Goal: Task Accomplishment & Management: Use online tool/utility

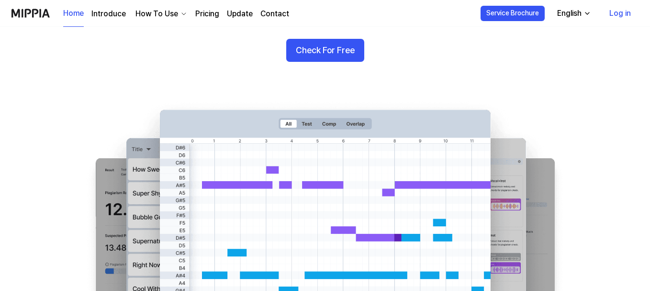
scroll to position [48, 0]
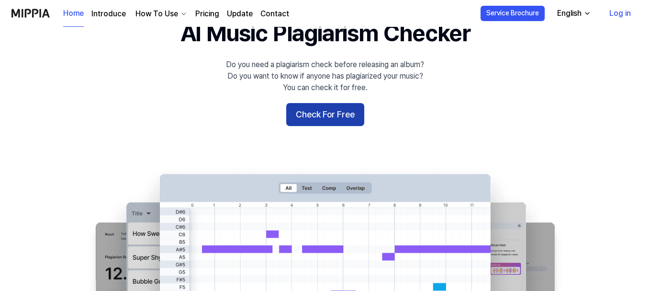
click at [319, 114] on button "Check For Free" at bounding box center [325, 114] width 78 height 23
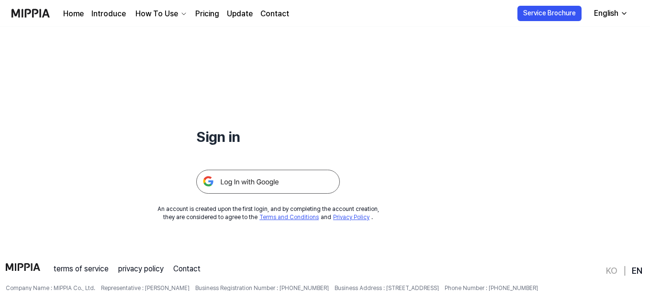
scroll to position [92, 0]
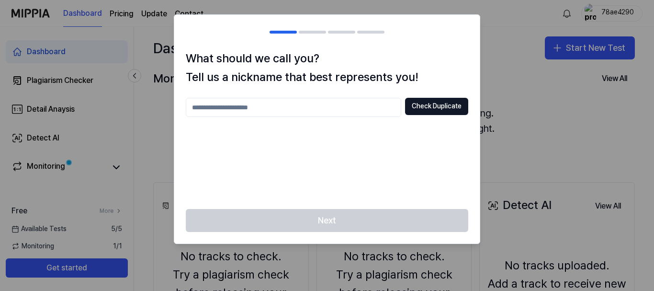
click at [229, 106] on input "text" at bounding box center [293, 107] width 215 height 19
type input "*****"
click at [427, 101] on button "Check Duplicate" at bounding box center [436, 106] width 63 height 17
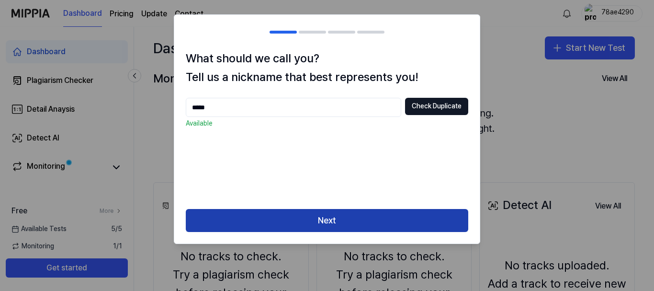
click at [330, 222] on button "Next" at bounding box center [327, 220] width 282 height 23
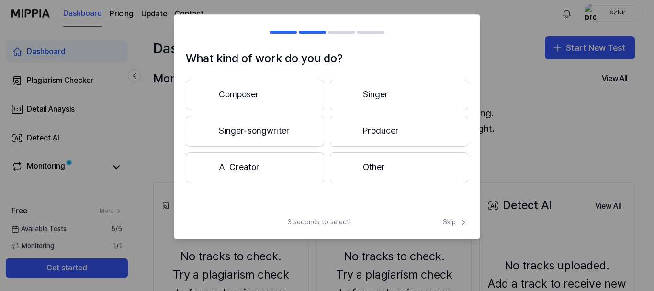
click at [276, 129] on button "Singer-songwriter" at bounding box center [255, 131] width 138 height 31
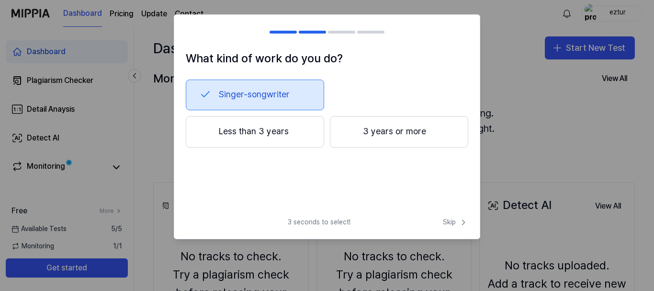
click at [291, 133] on button "Less than 3 years" at bounding box center [255, 132] width 138 height 32
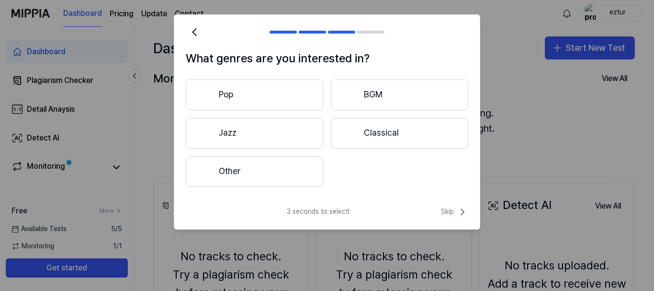
click at [281, 91] on button "Pop" at bounding box center [254, 94] width 137 height 31
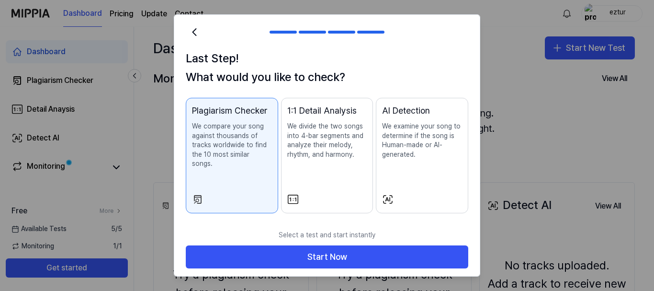
click at [246, 142] on p "We compare your song against thousands of tracks worldwide to find the 10 most …" at bounding box center [232, 145] width 80 height 47
click at [396, 132] on p "We examine your song to determine if the song is Human-made or AI-generated." at bounding box center [422, 140] width 80 height 37
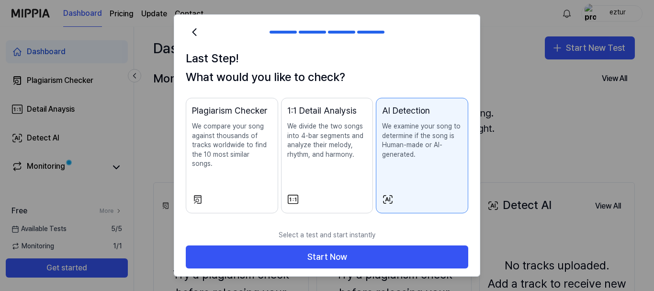
click at [225, 146] on p "We compare your song against thousands of tracks worldwide to find the 10 most …" at bounding box center [232, 145] width 80 height 47
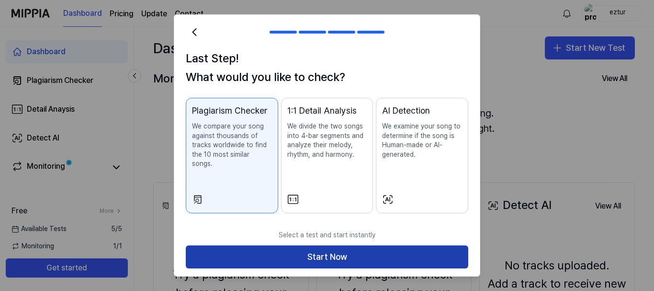
click at [329, 246] on button "Start Now" at bounding box center [327, 256] width 282 height 23
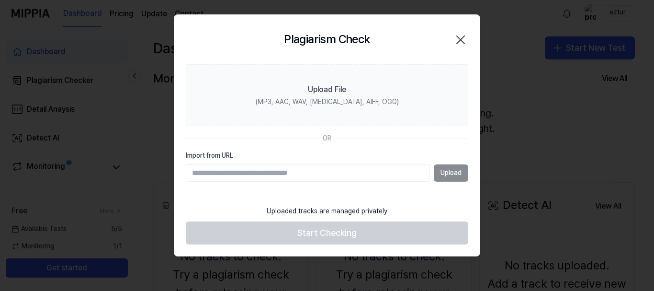
click at [450, 172] on div "Upload" at bounding box center [327, 172] width 282 height 17
click at [299, 180] on input "Import from URL" at bounding box center [308, 172] width 244 height 17
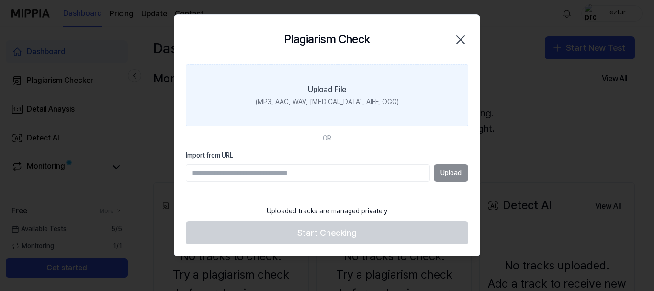
click at [339, 95] on label "Upload File (MP3, AAC, WAV, FLAC, AIFF, OGG)" at bounding box center [327, 95] width 282 height 62
click at [0, 0] on input "Upload File (MP3, AAC, WAV, FLAC, AIFF, OGG)" at bounding box center [0, 0] width 0 height 0
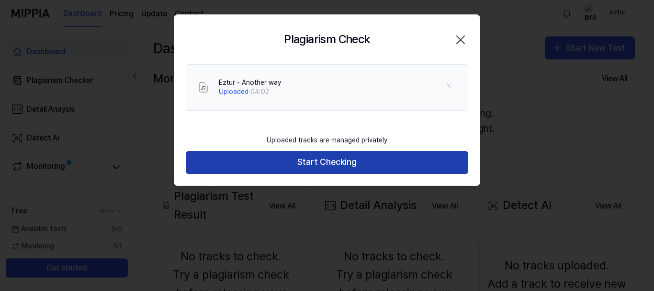
click at [344, 161] on button "Start Checking" at bounding box center [327, 162] width 282 height 23
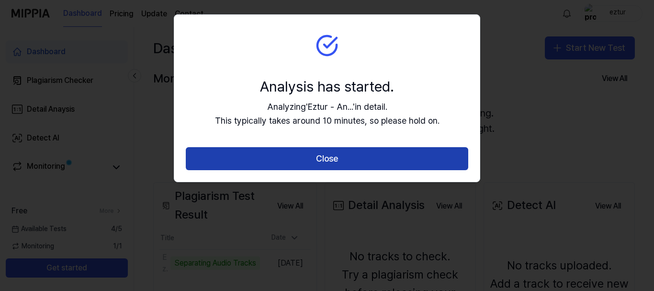
click at [349, 158] on button "Close" at bounding box center [327, 158] width 282 height 23
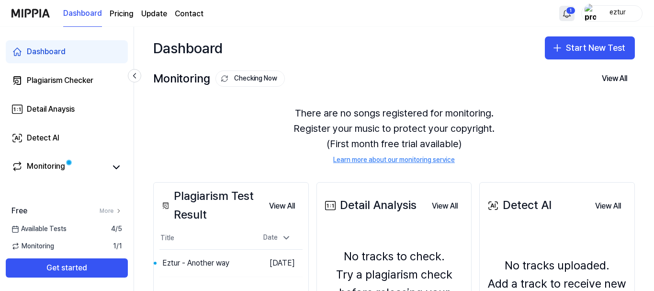
click at [569, 12] on html "Dashboard Pricing Update Contact 1 eztur Dashboard Plagiarism Checker Detail An…" at bounding box center [327, 145] width 654 height 291
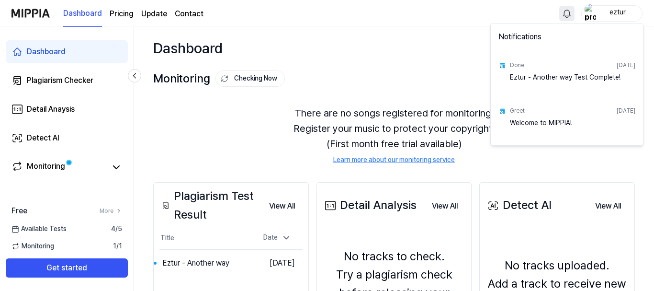
click at [561, 78] on div "Eztur - Another way Test Complete!" at bounding box center [572, 82] width 125 height 19
click at [376, 81] on html "Dashboard Pricing Update Contact eztur Dashboard Plagiarism Checker Detail Anay…" at bounding box center [327, 145] width 654 height 291
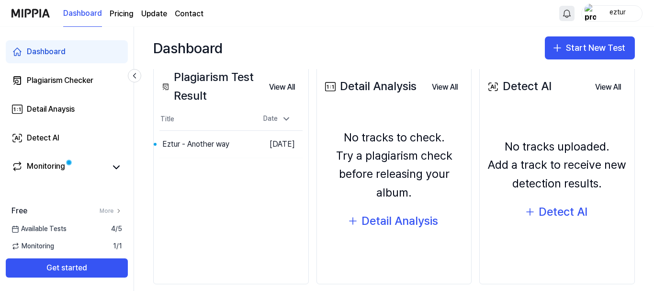
scroll to position [131, 0]
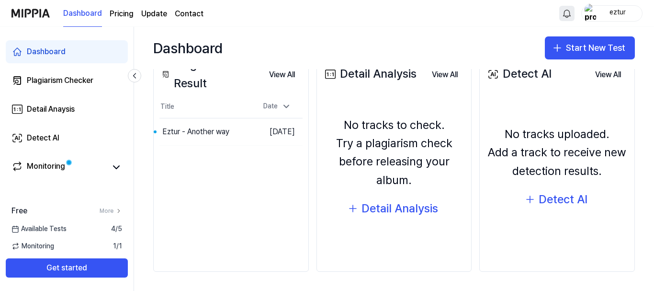
click at [565, 14] on html "Dashboard Pricing Update Contact eztur Dashboard Plagiarism Checker Detail Anay…" at bounding box center [327, 145] width 654 height 291
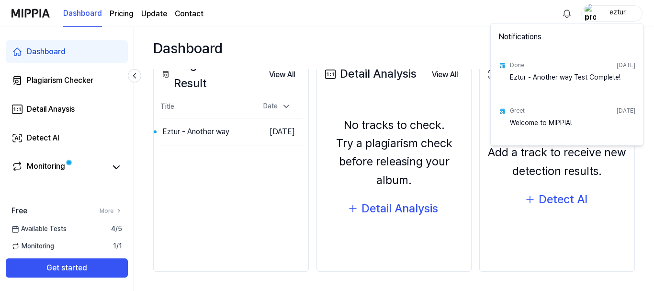
click at [517, 66] on div "Done" at bounding box center [517, 65] width 14 height 8
click at [372, 44] on html "Dashboard Pricing Update Contact eztur Dashboard Plagiarism Checker Detail Anay…" at bounding box center [327, 145] width 654 height 291
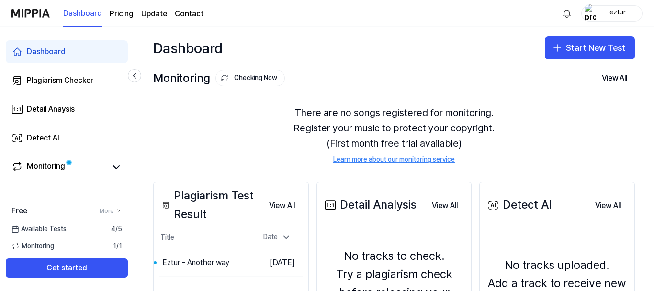
scroll to position [0, 0]
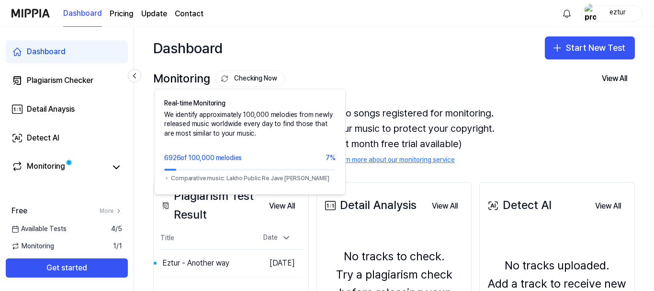
click at [242, 78] on button "Checking Now" at bounding box center [249, 78] width 69 height 16
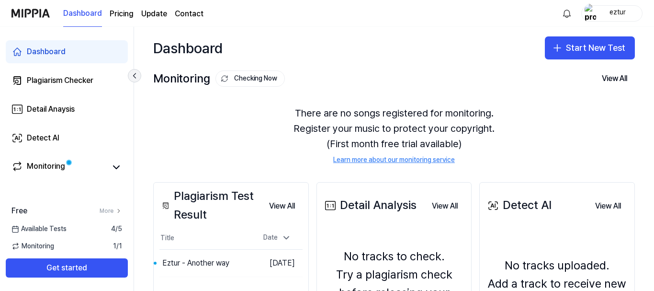
click at [136, 73] on icon at bounding box center [135, 76] width 10 height 10
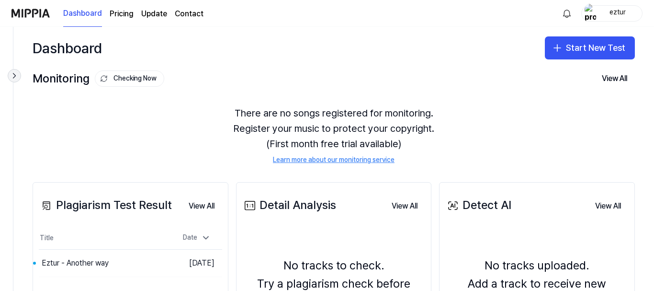
click at [14, 78] on icon at bounding box center [15, 76] width 10 height 10
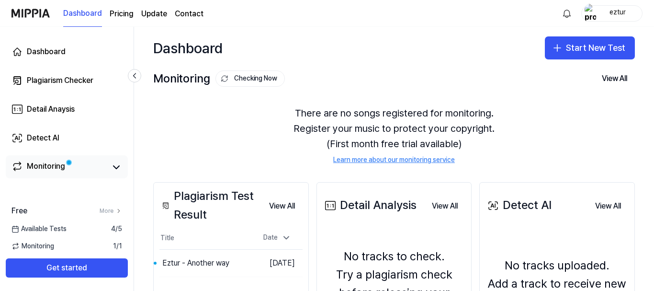
click at [56, 162] on div "Monitoring" at bounding box center [46, 166] width 38 height 13
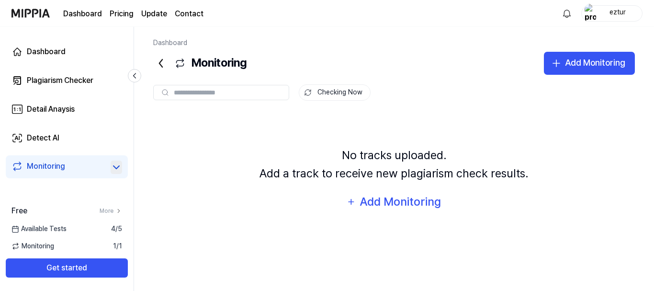
click at [114, 167] on icon at bounding box center [116, 166] width 11 height 11
click at [86, 84] on div "Plagiarism Checker" at bounding box center [60, 80] width 67 height 11
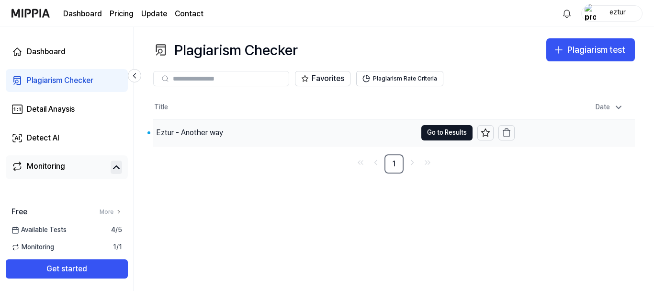
click at [206, 134] on div "Eztur - Another way" at bounding box center [189, 132] width 67 height 11
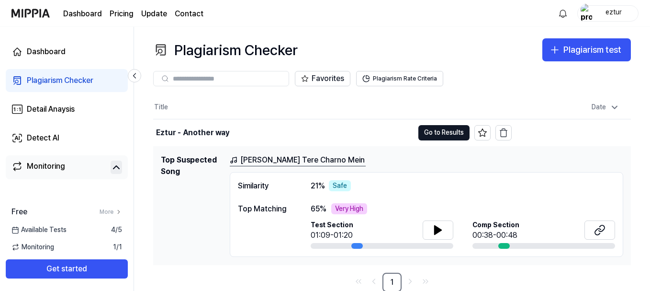
scroll to position [1, 0]
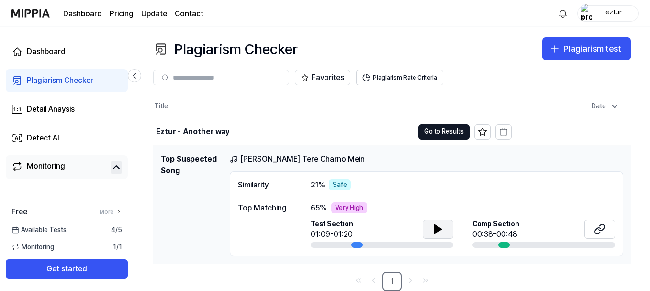
click at [432, 229] on button at bounding box center [438, 228] width 31 height 19
click at [284, 155] on link "Yashu Tere Charno Mein" at bounding box center [298, 159] width 136 height 12
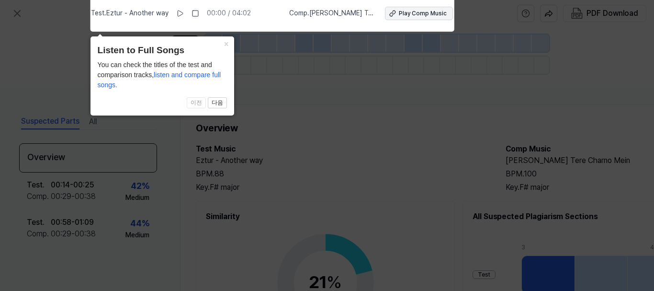
click at [433, 15] on div "Play Comp Music" at bounding box center [423, 14] width 48 height 8
click at [349, 151] on icon at bounding box center [327, 142] width 654 height 295
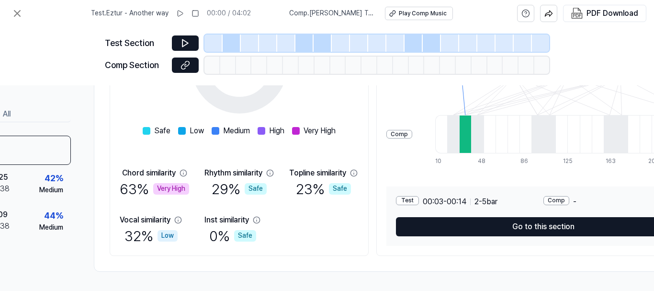
scroll to position [221, 129]
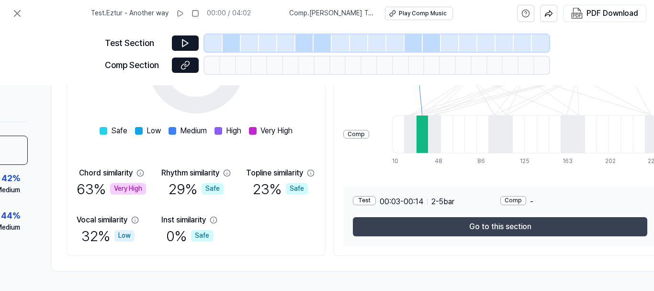
click at [526, 225] on button "Go to this section" at bounding box center [500, 226] width 294 height 19
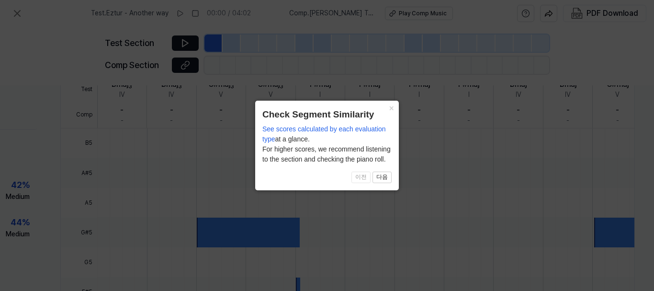
scroll to position [350, 124]
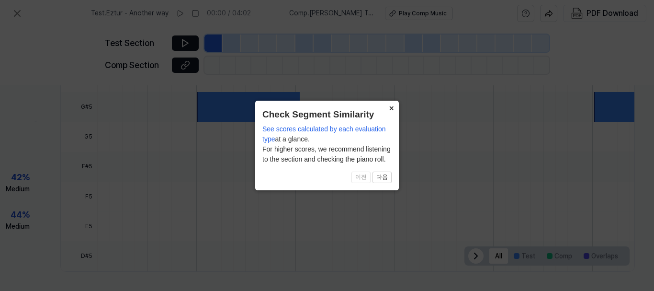
click at [390, 108] on button "×" at bounding box center [390, 107] width 15 height 13
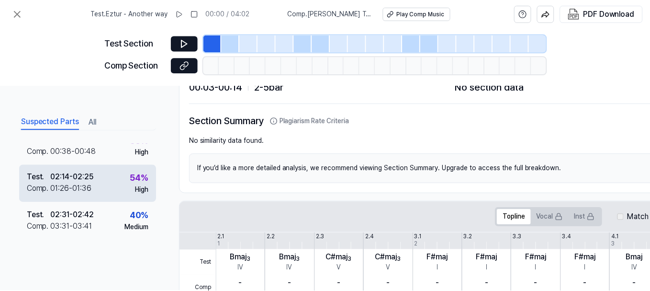
scroll to position [0, 0]
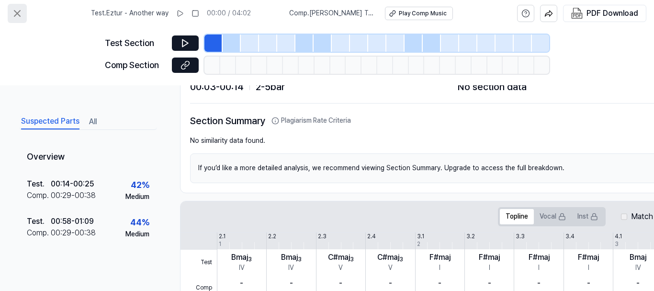
click at [20, 13] on icon at bounding box center [16, 13] width 11 height 11
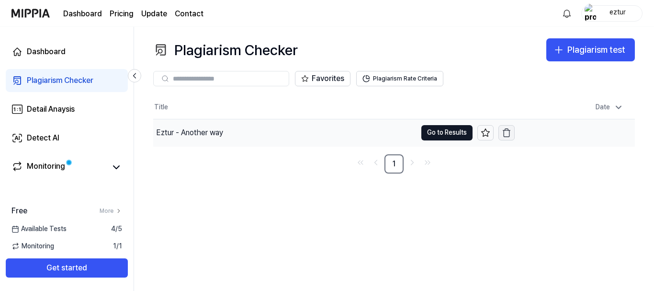
click at [508, 130] on icon "button" at bounding box center [506, 128] width 3 height 1
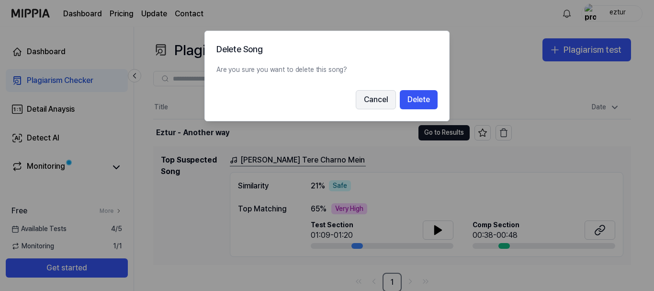
click at [374, 101] on button "Cancel" at bounding box center [376, 99] width 40 height 19
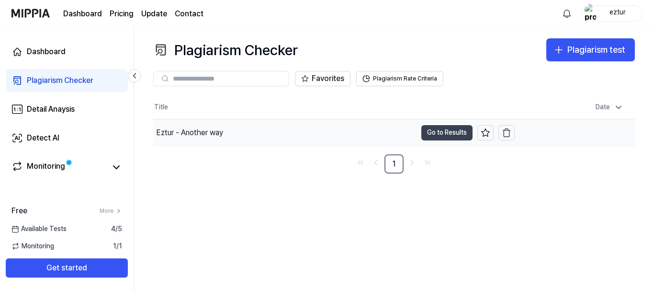
click at [429, 136] on button "Go to Results" at bounding box center [446, 132] width 51 height 15
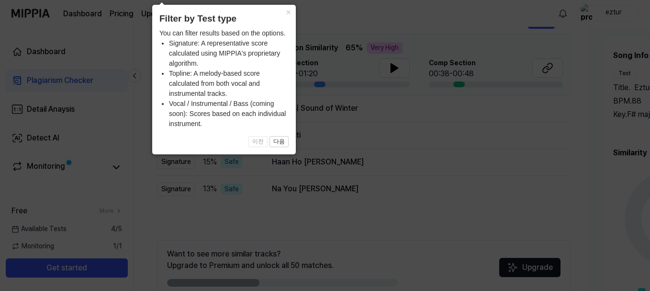
scroll to position [145, 0]
click at [290, 12] on button "×" at bounding box center [288, 11] width 15 height 13
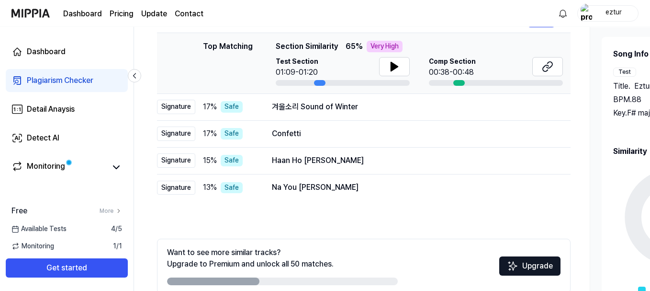
scroll to position [192, 0]
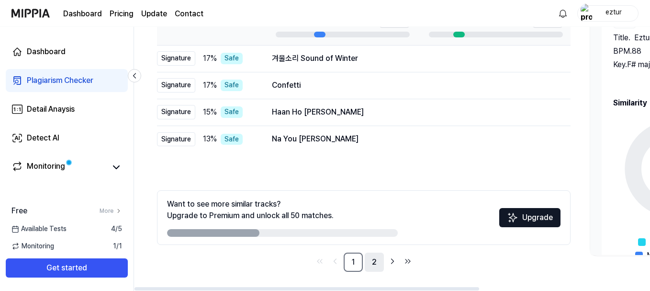
click at [374, 261] on link "2" at bounding box center [374, 261] width 19 height 19
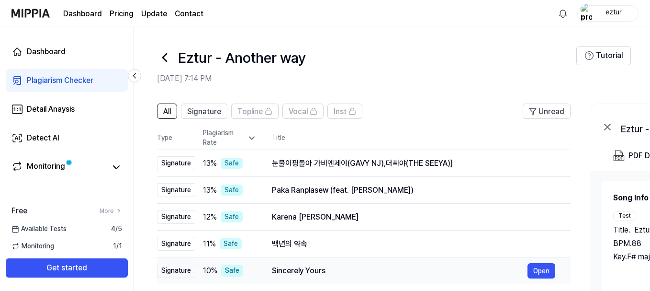
scroll to position [192, 0]
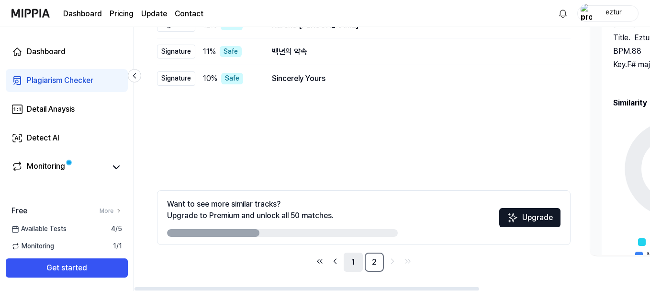
click at [355, 261] on link "1" at bounding box center [353, 261] width 19 height 19
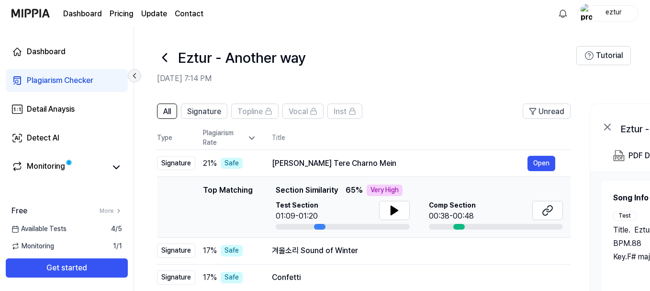
click at [134, 73] on icon at bounding box center [135, 76] width 10 height 10
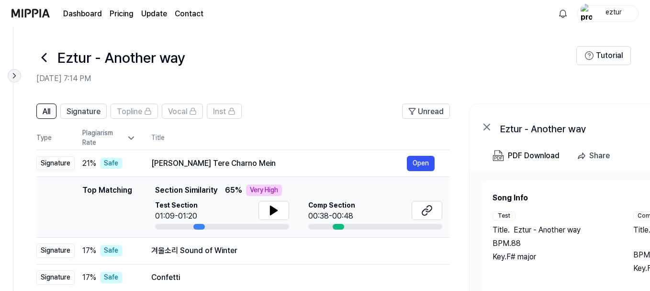
click at [16, 79] on icon at bounding box center [15, 76] width 10 height 10
